Goal: Task Accomplishment & Management: Use online tool/utility

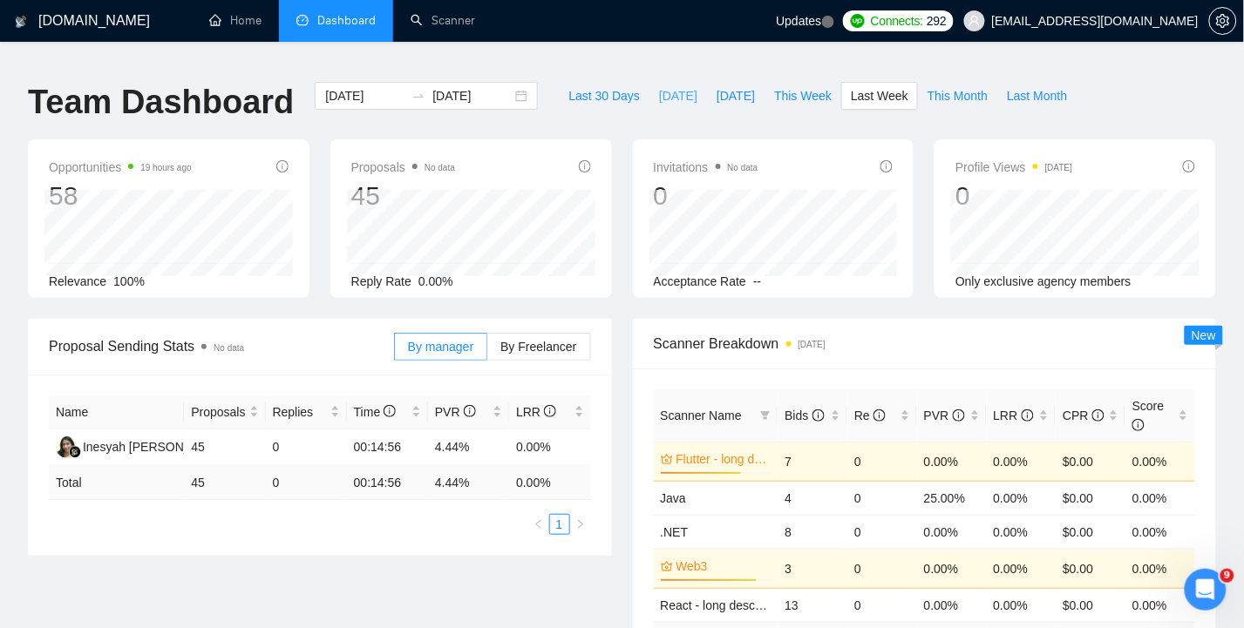
click at [666, 86] on span "[DATE]" at bounding box center [678, 95] width 38 height 19
type input "[DATE]"
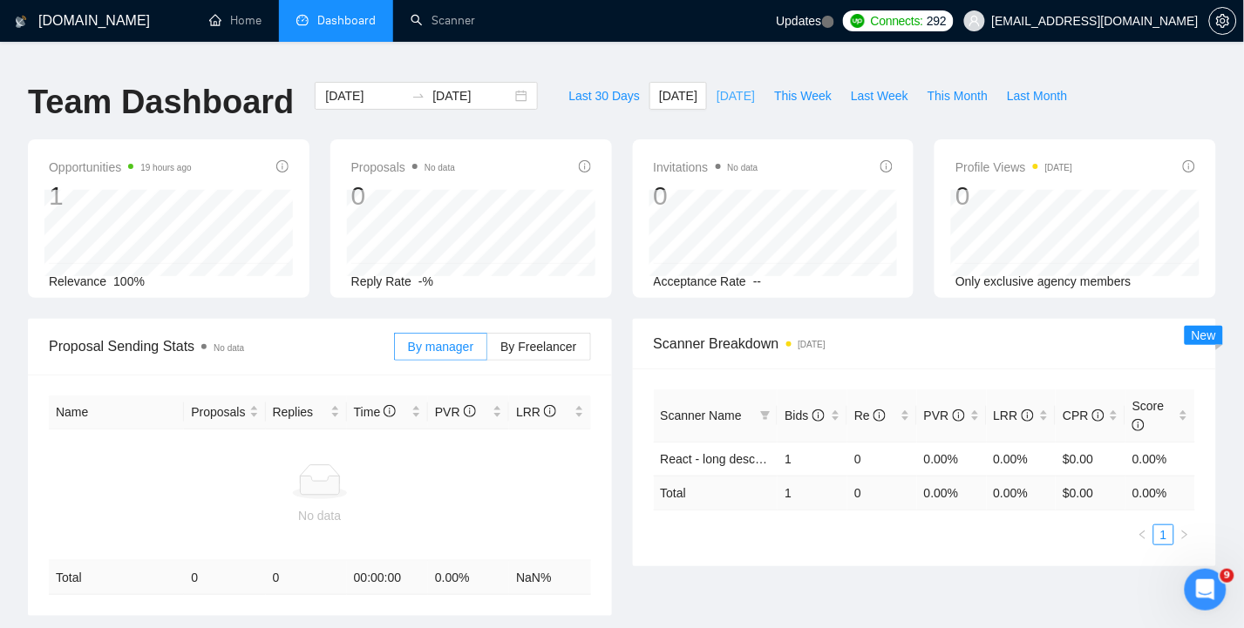
click at [733, 86] on span "[DATE]" at bounding box center [735, 95] width 38 height 19
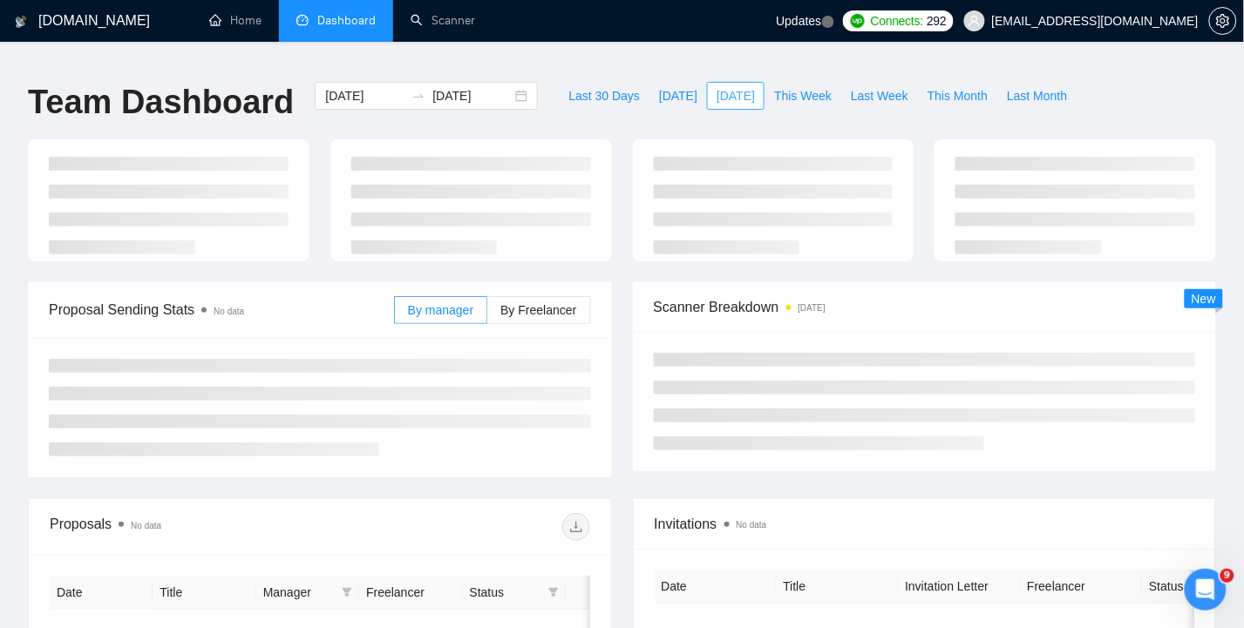
type input "[DATE]"
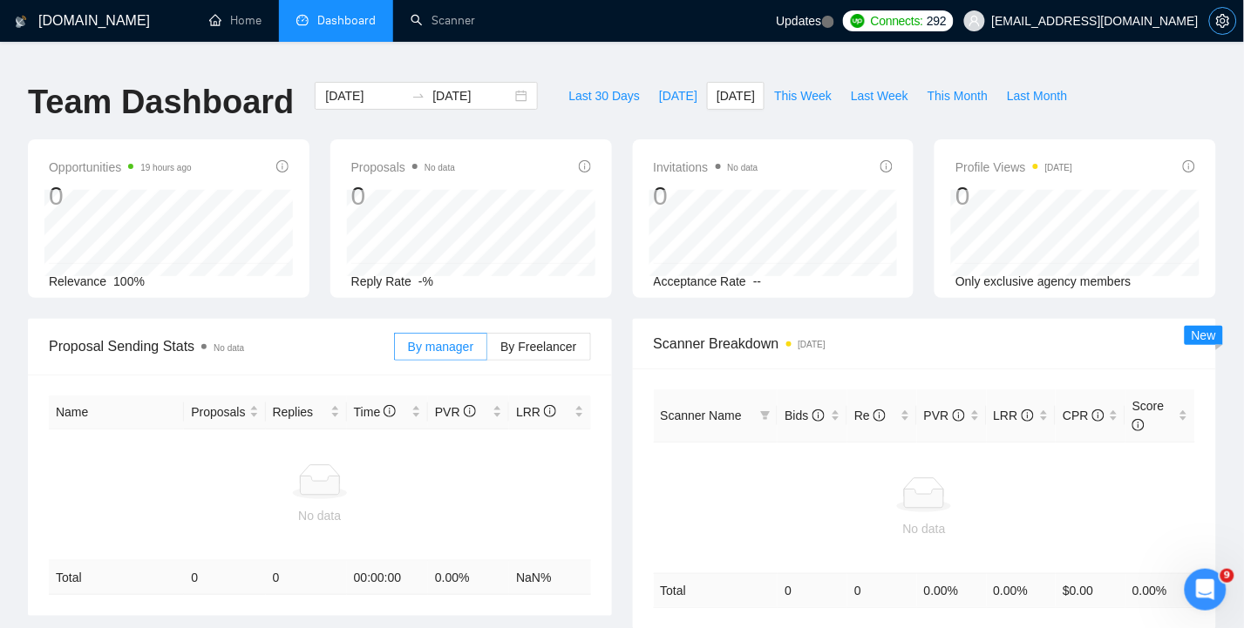
click at [1221, 19] on icon "setting" at bounding box center [1222, 21] width 13 height 14
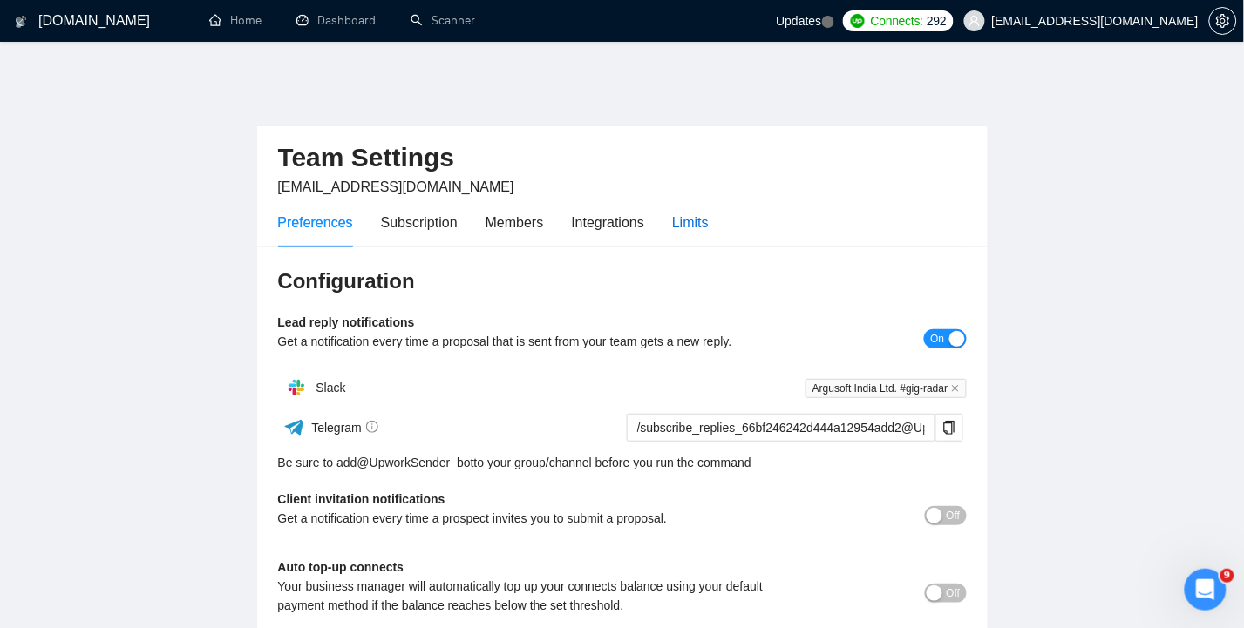
click at [682, 212] on div "Limits" at bounding box center [690, 223] width 37 height 22
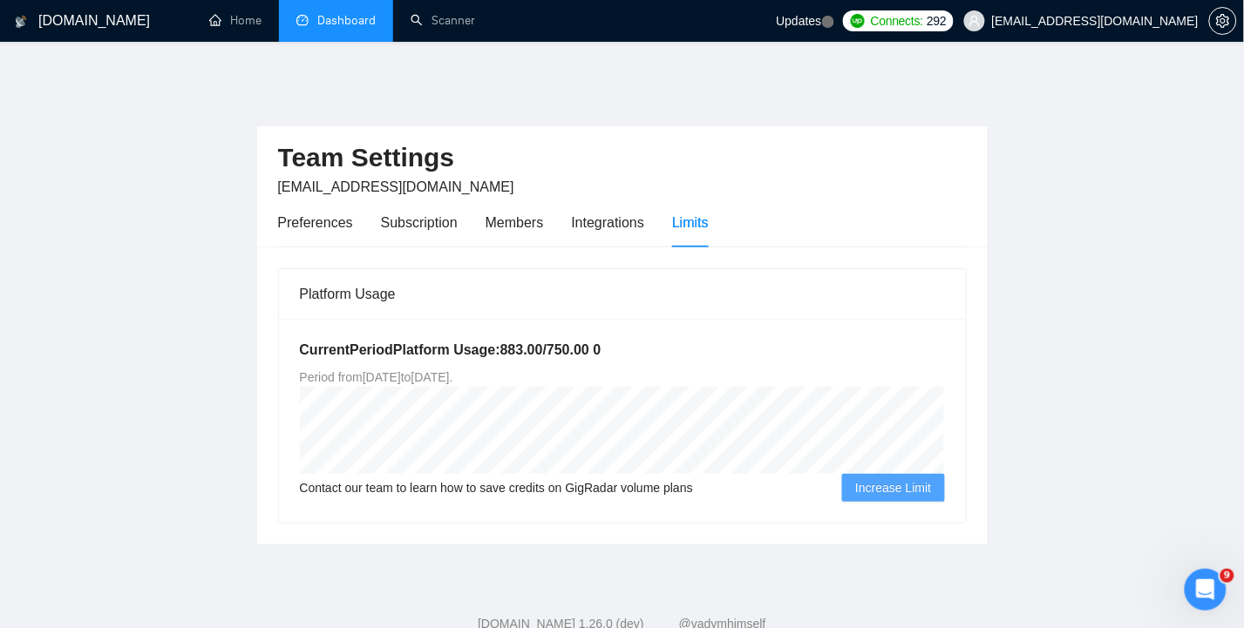
click at [342, 23] on link "Dashboard" at bounding box center [335, 20] width 79 height 15
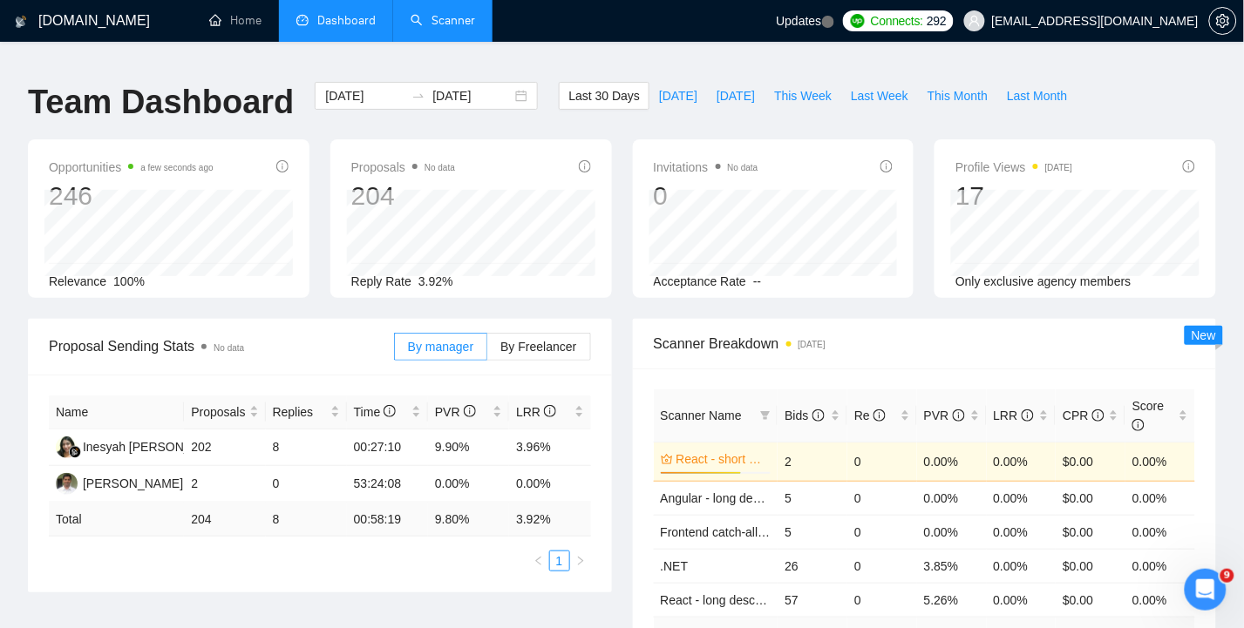
click at [450, 14] on link "Scanner" at bounding box center [442, 20] width 64 height 15
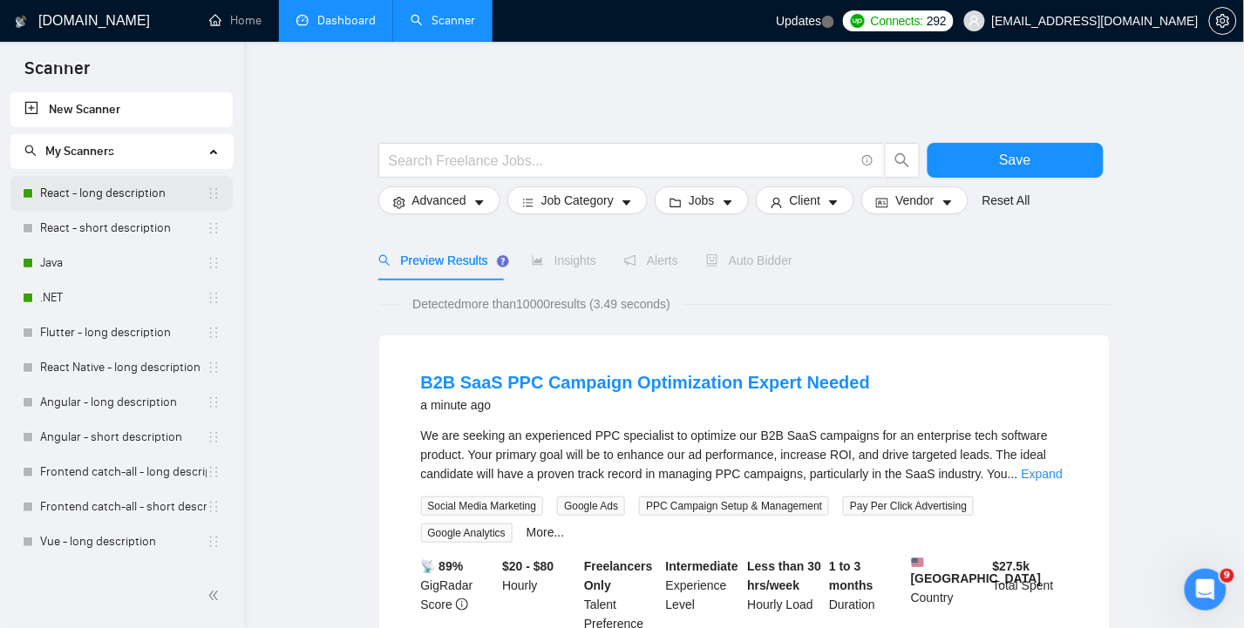
click at [76, 193] on link "React - long description" at bounding box center [123, 193] width 166 height 35
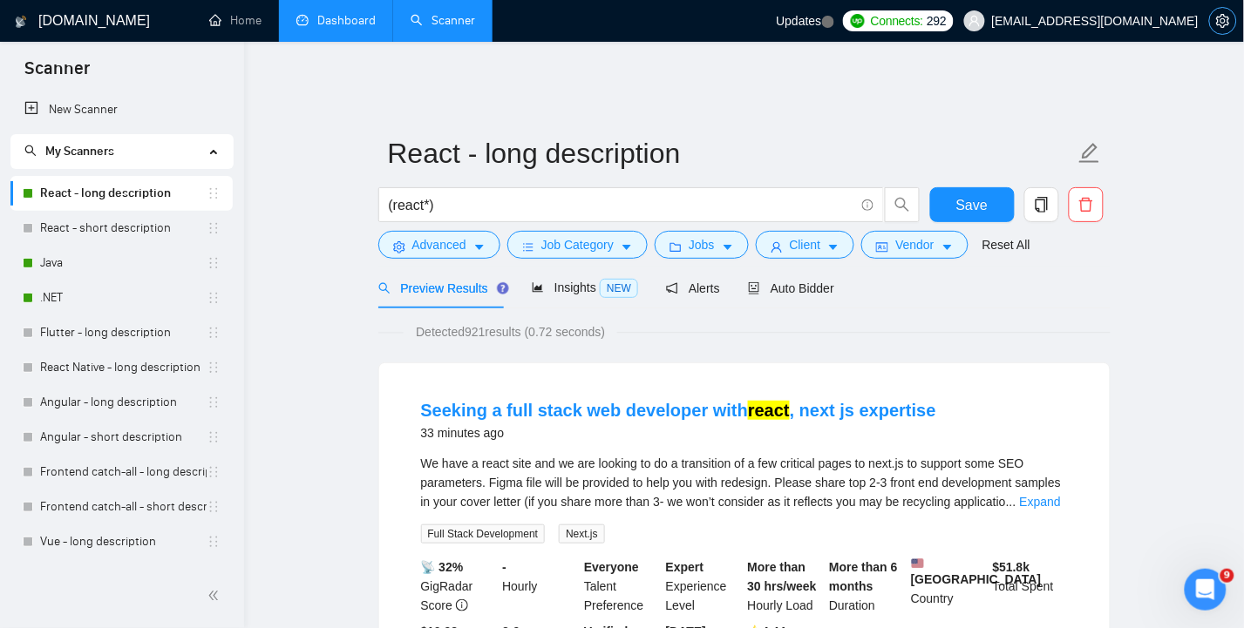
click at [1222, 17] on icon "setting" at bounding box center [1222, 21] width 13 height 14
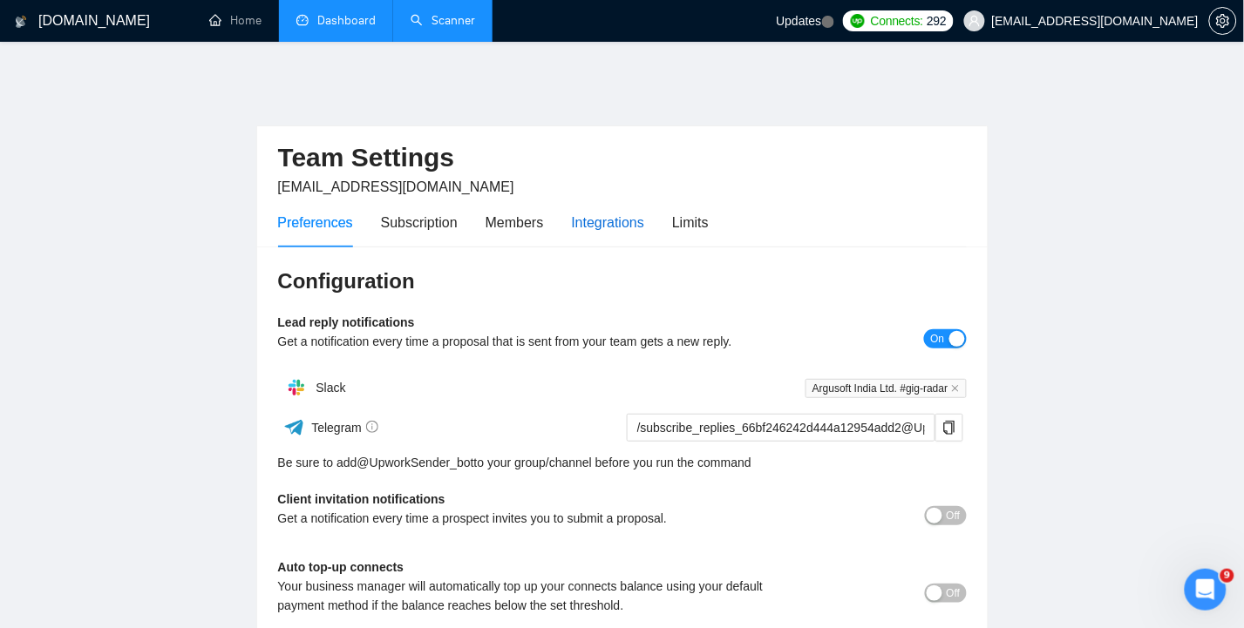
click at [621, 212] on div "Integrations" at bounding box center [608, 223] width 73 height 22
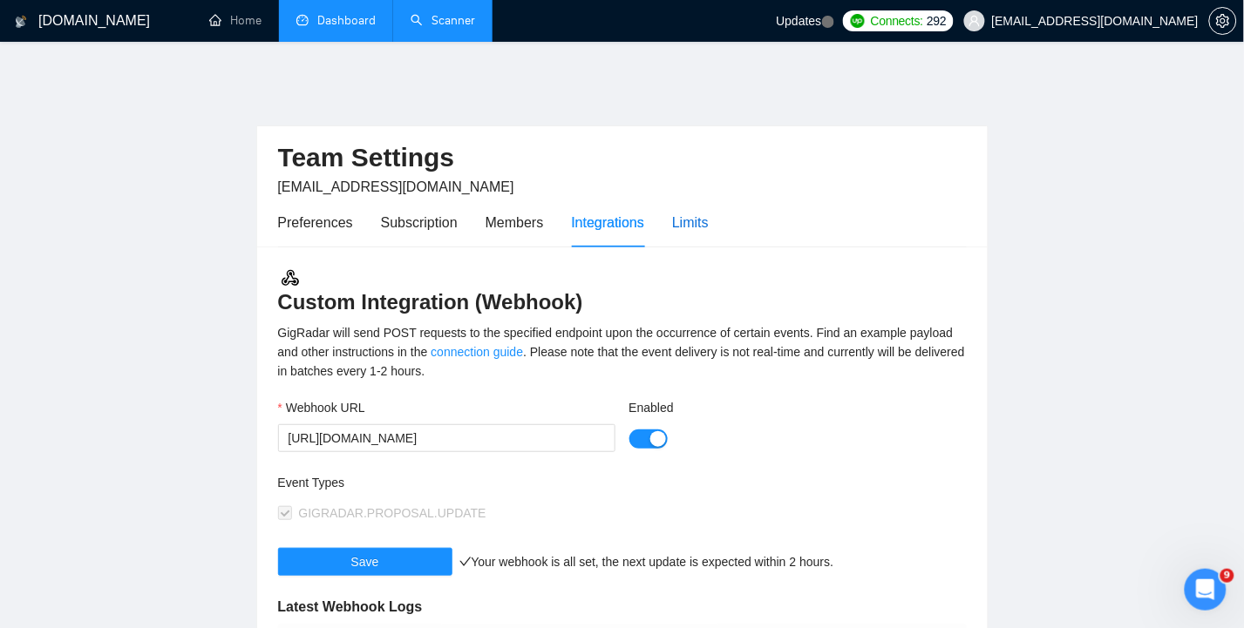
click at [694, 212] on div "Limits" at bounding box center [690, 223] width 37 height 22
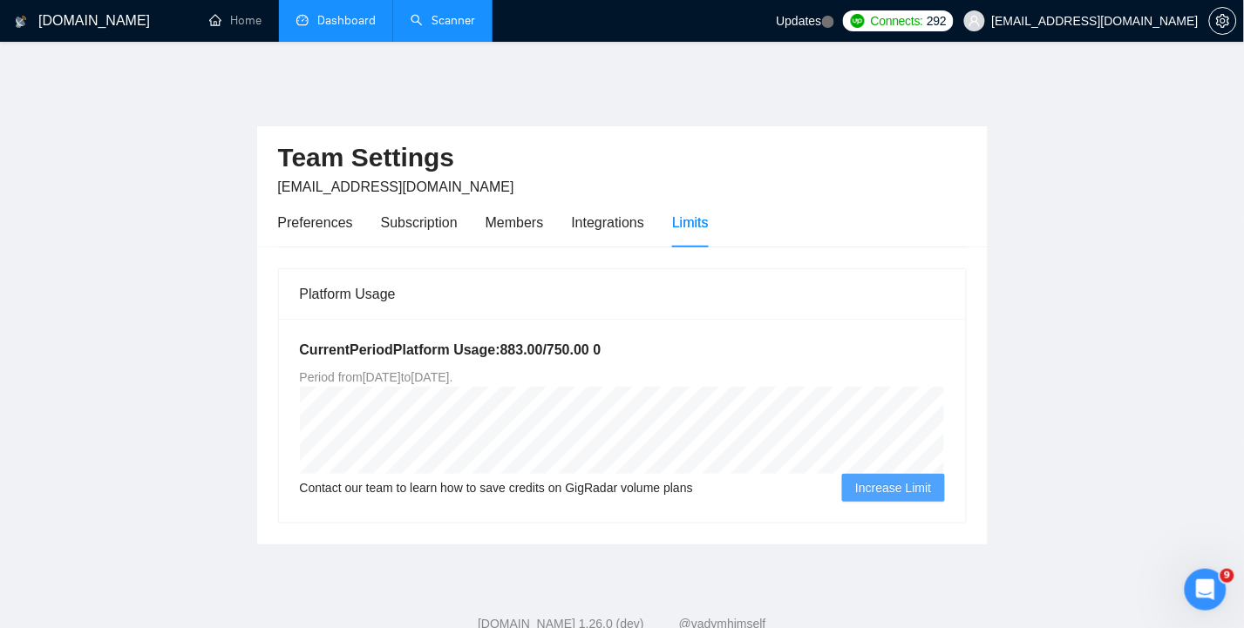
click at [436, 18] on link "Scanner" at bounding box center [442, 20] width 64 height 15
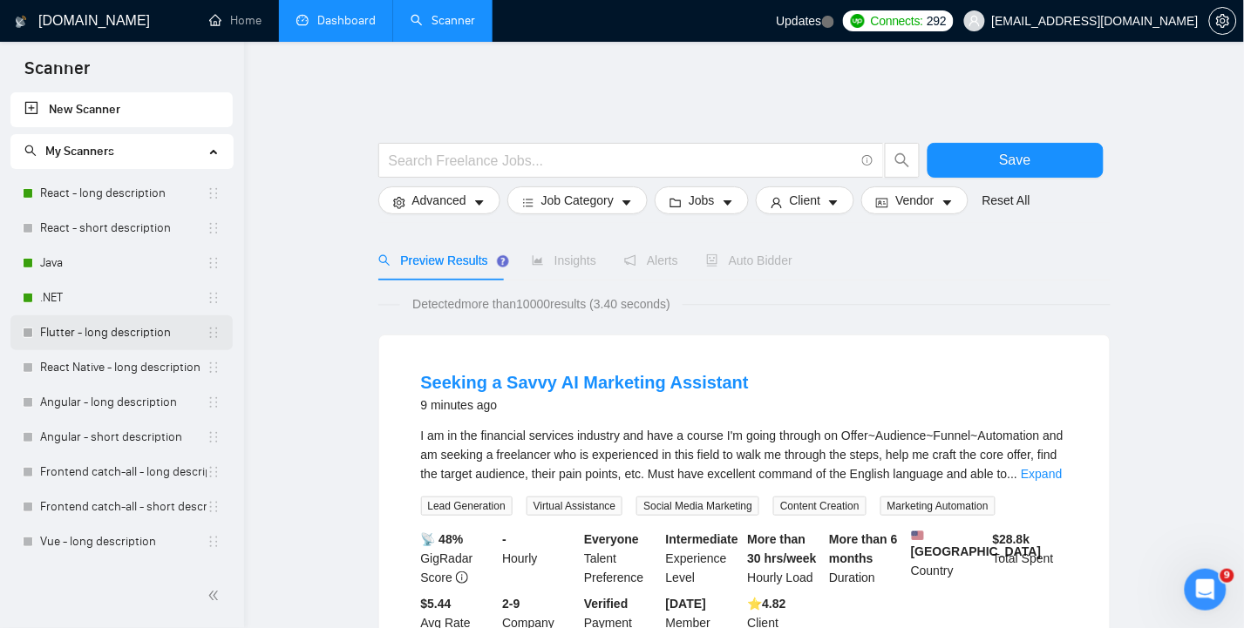
click at [106, 326] on link "Flutter - long description" at bounding box center [123, 332] width 166 height 35
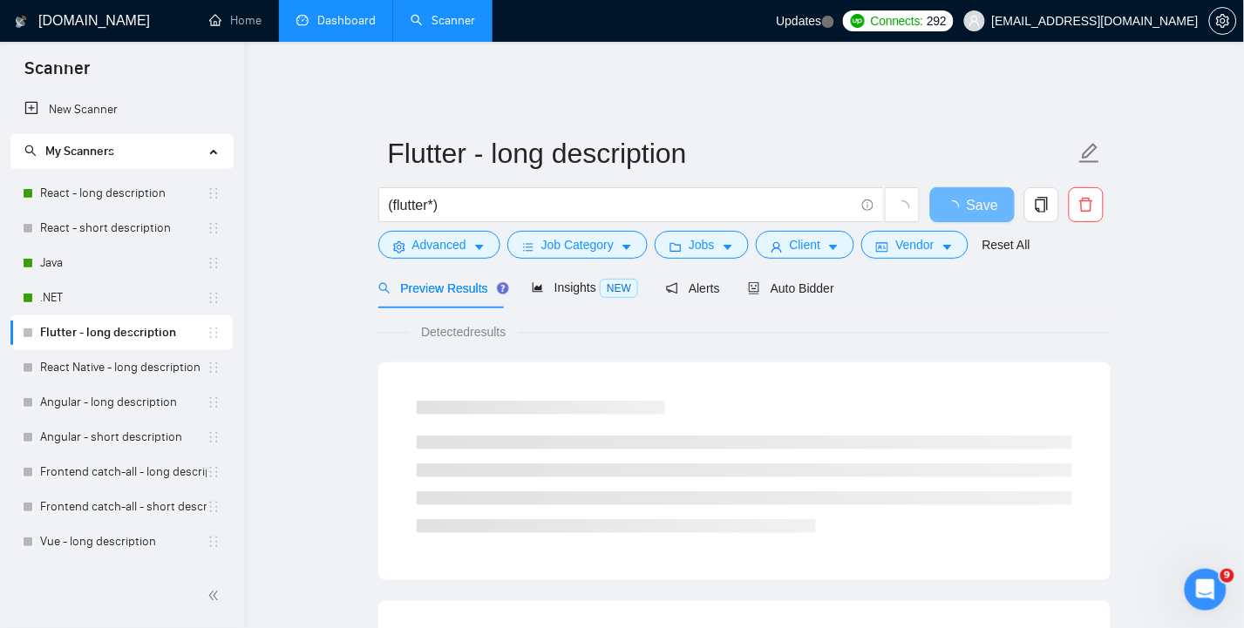
drag, startPoint x: 789, startPoint y: 286, endPoint x: 1042, endPoint y: 288, distance: 253.6
click at [789, 286] on div "Auto Bidder" at bounding box center [791, 288] width 86 height 41
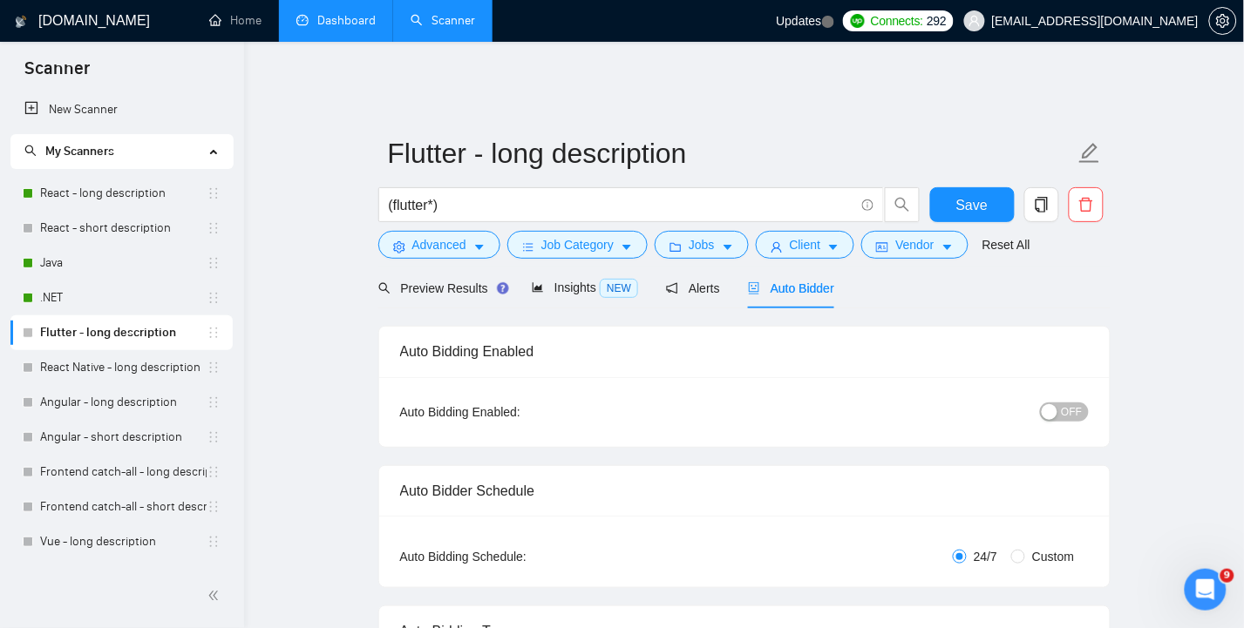
click at [1076, 403] on span "OFF" at bounding box center [1071, 412] width 21 height 19
click at [987, 194] on span "Save" at bounding box center [971, 205] width 31 height 22
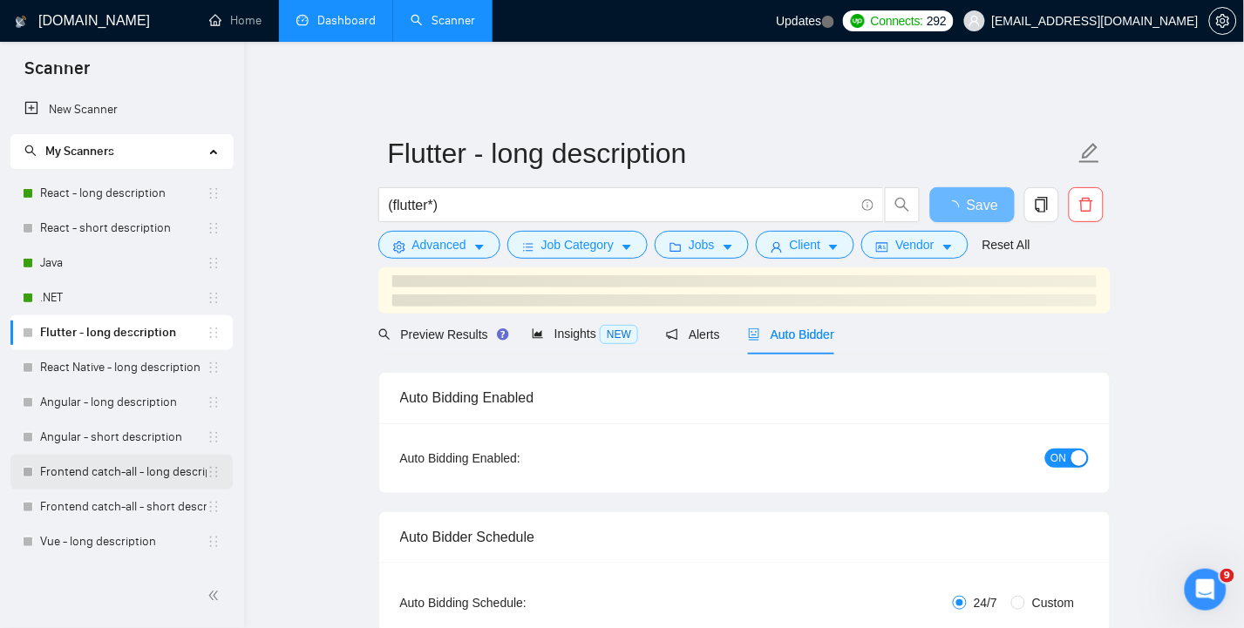
click at [88, 474] on link "Frontend catch-all - long description" at bounding box center [123, 472] width 166 height 35
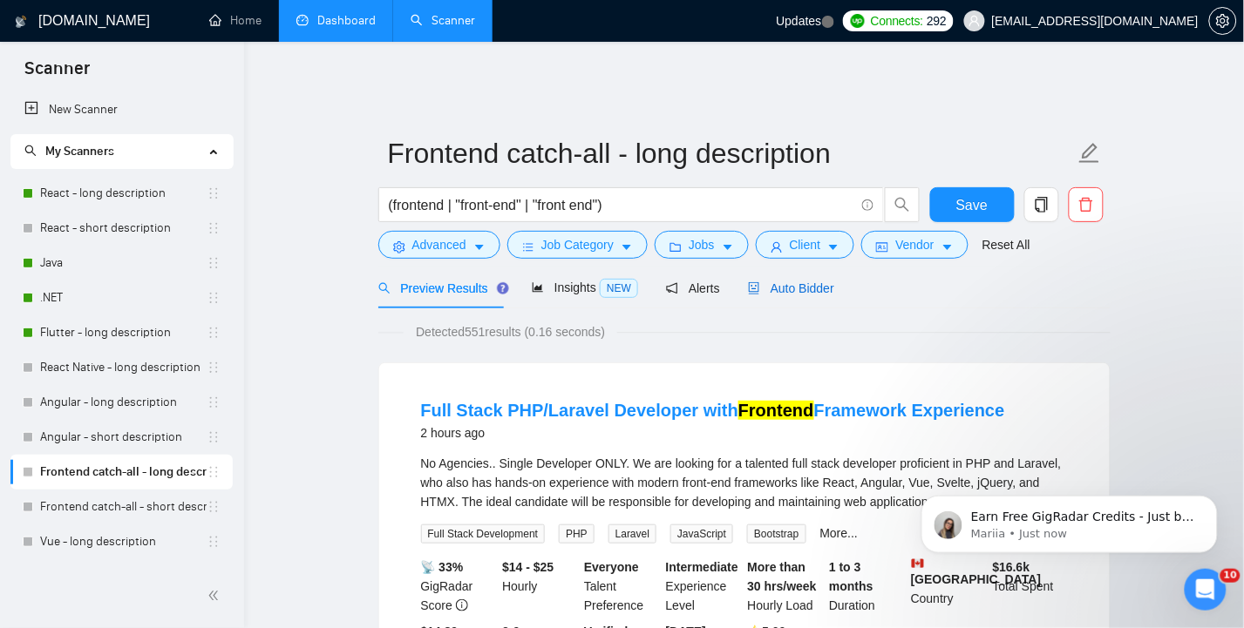
click at [811, 281] on span "Auto Bidder" at bounding box center [791, 288] width 86 height 14
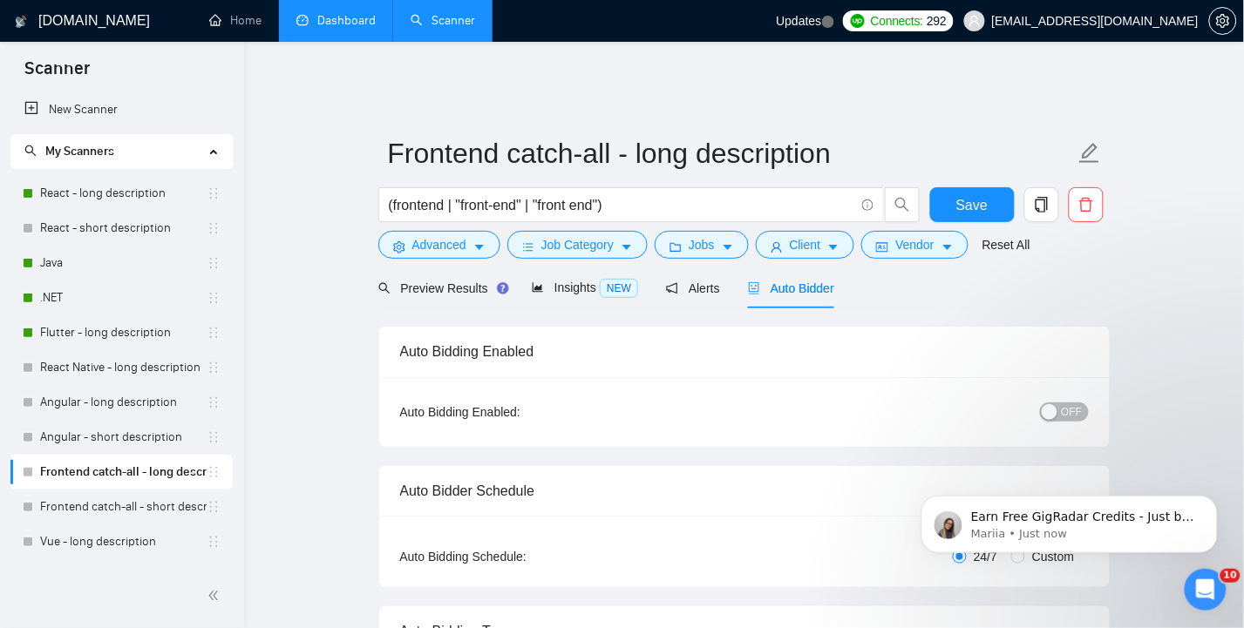
click at [1068, 405] on span "OFF" at bounding box center [1071, 412] width 21 height 19
click at [980, 194] on span "Save" at bounding box center [971, 205] width 31 height 22
